Goal: Book appointment/travel/reservation

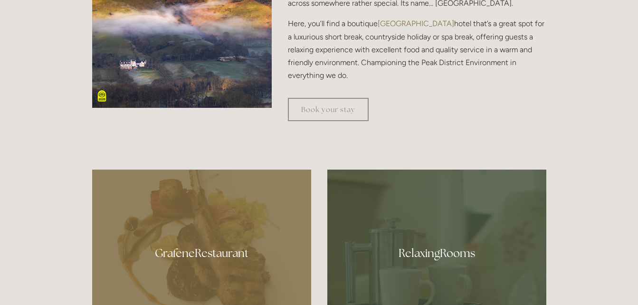
scroll to position [238, 0]
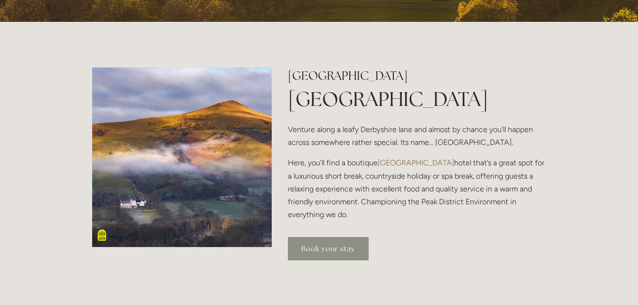
click at [334, 247] on link "Book your stay" at bounding box center [328, 248] width 81 height 23
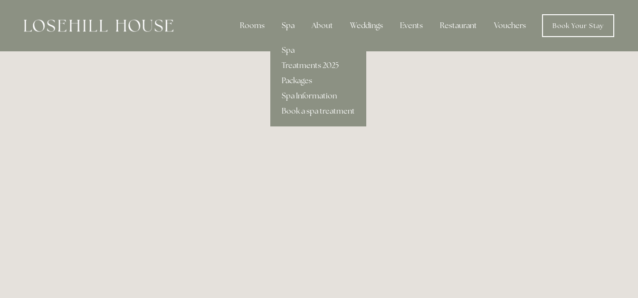
click at [289, 25] on div "Spa" at bounding box center [288, 25] width 28 height 19
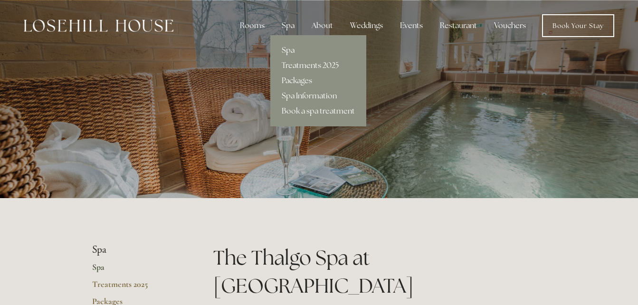
click at [298, 62] on link "Treatments 2025" at bounding box center [318, 65] width 96 height 15
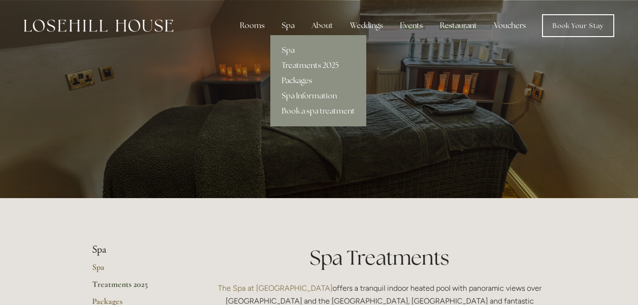
click at [295, 82] on link "Packages" at bounding box center [318, 80] width 96 height 15
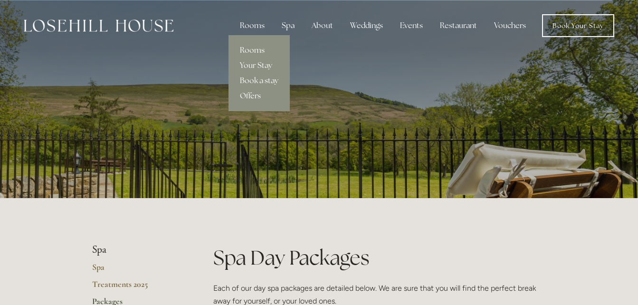
click at [253, 49] on link "Rooms" at bounding box center [259, 50] width 61 height 15
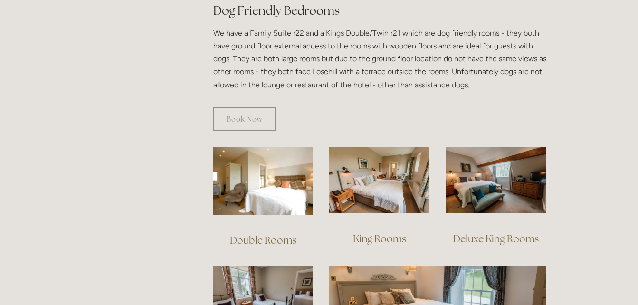
scroll to position [570, 0]
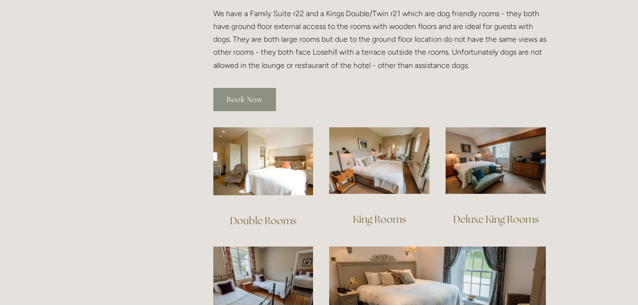
click at [249, 88] on link "Book Now" at bounding box center [244, 99] width 63 height 23
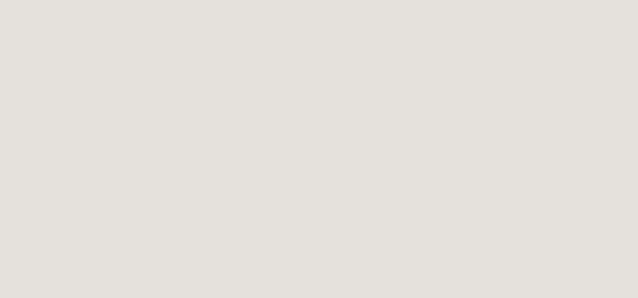
scroll to position [48, 0]
